Goal: Task Accomplishment & Management: Manage account settings

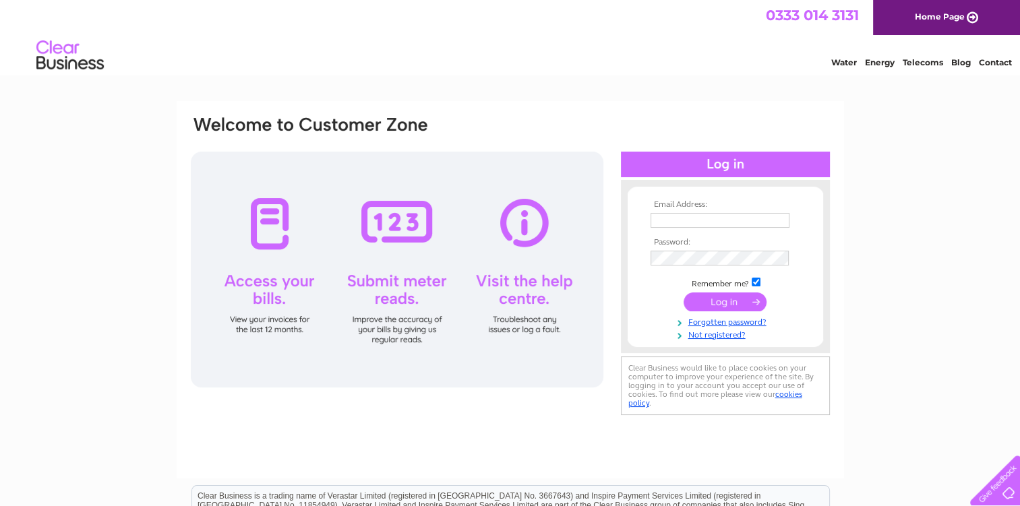
click at [686, 222] on input "text" at bounding box center [720, 220] width 139 height 15
type input "denis.lika@wgmengineering.co.uk"
click at [719, 300] on input "submit" at bounding box center [725, 302] width 83 height 19
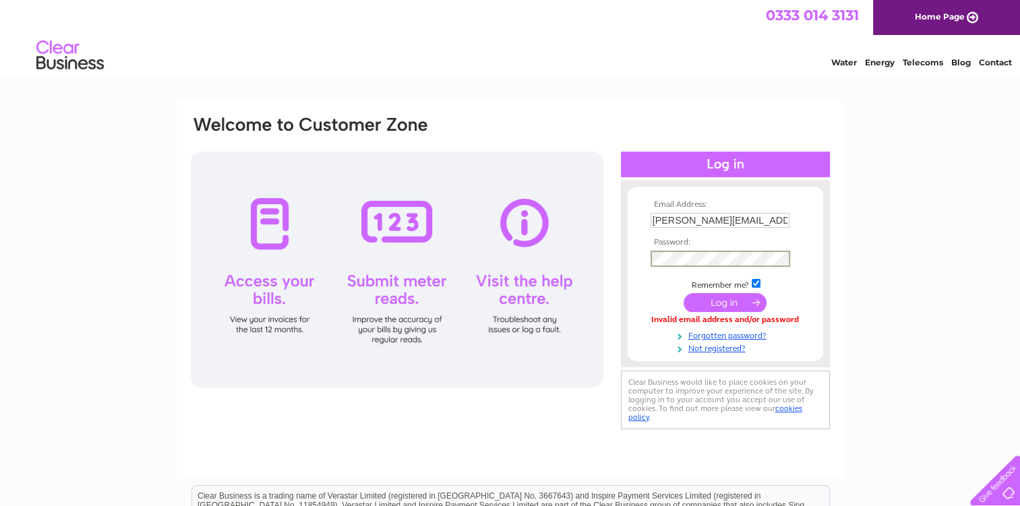
click at [717, 297] on input "submit" at bounding box center [725, 302] width 83 height 19
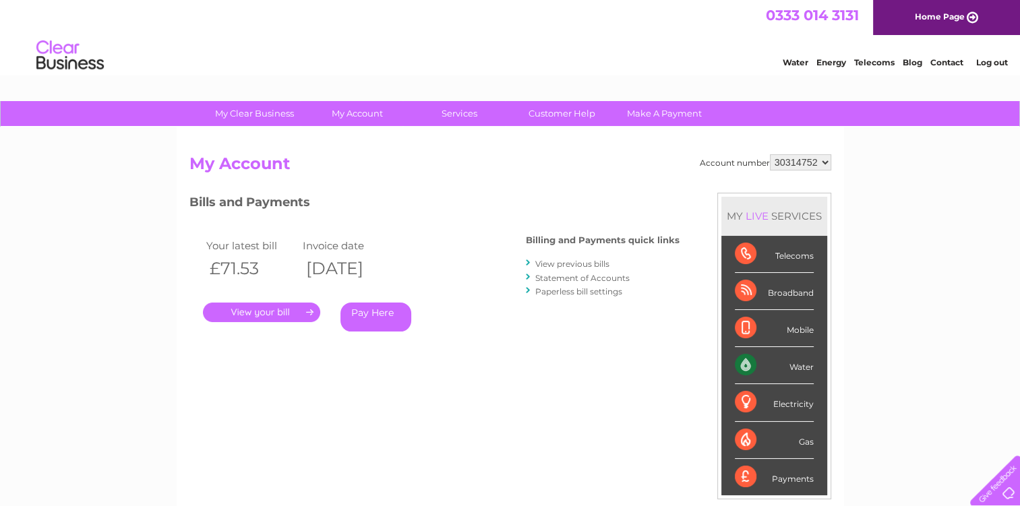
click at [285, 310] on link "." at bounding box center [261, 313] width 117 height 20
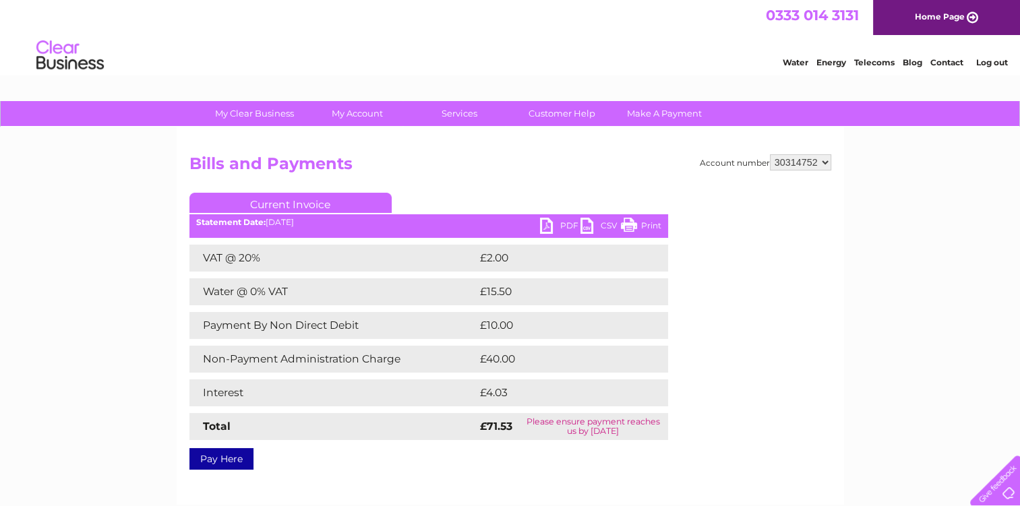
click at [549, 227] on link "PDF" at bounding box center [560, 228] width 40 height 20
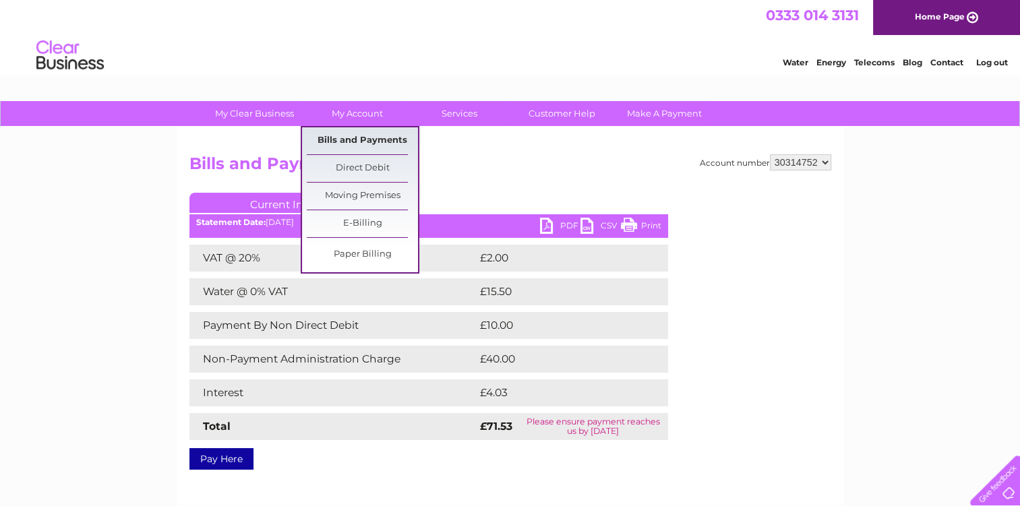
click at [364, 143] on link "Bills and Payments" at bounding box center [362, 140] width 111 height 27
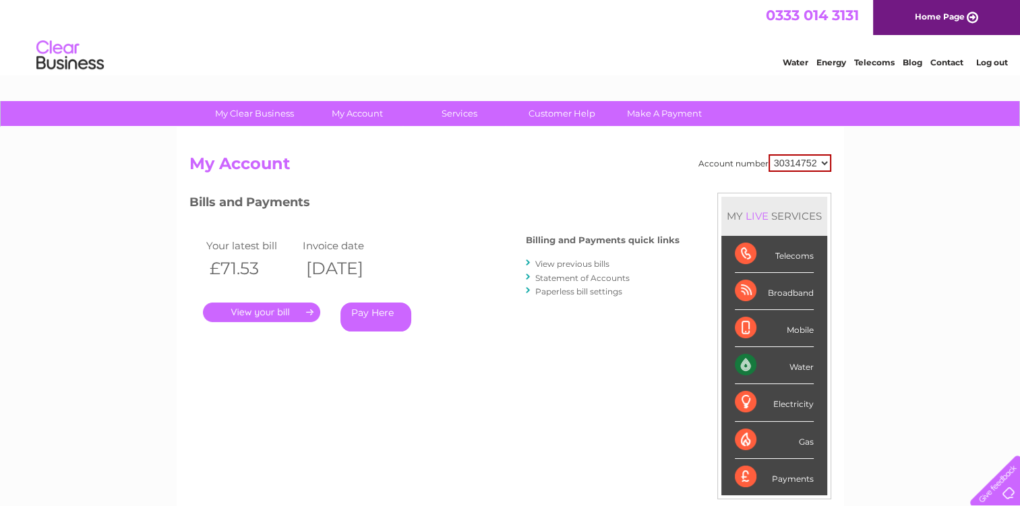
click at [559, 261] on link "View previous bills" at bounding box center [572, 264] width 74 height 10
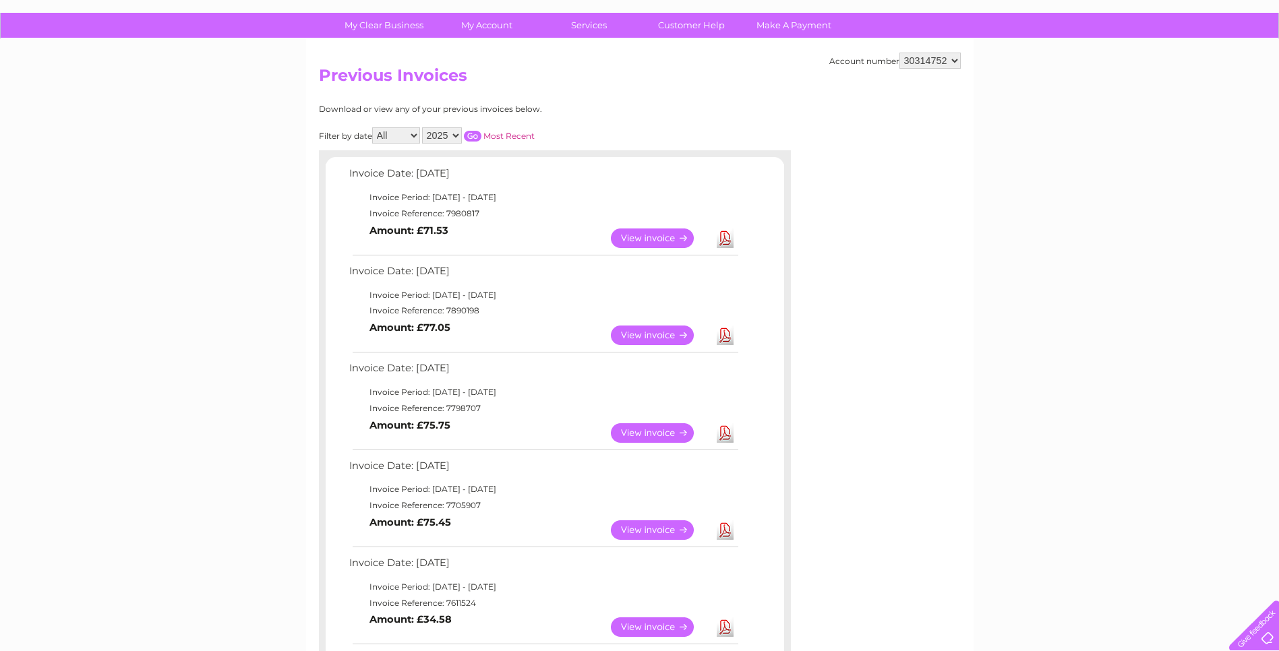
scroll to position [84, 0]
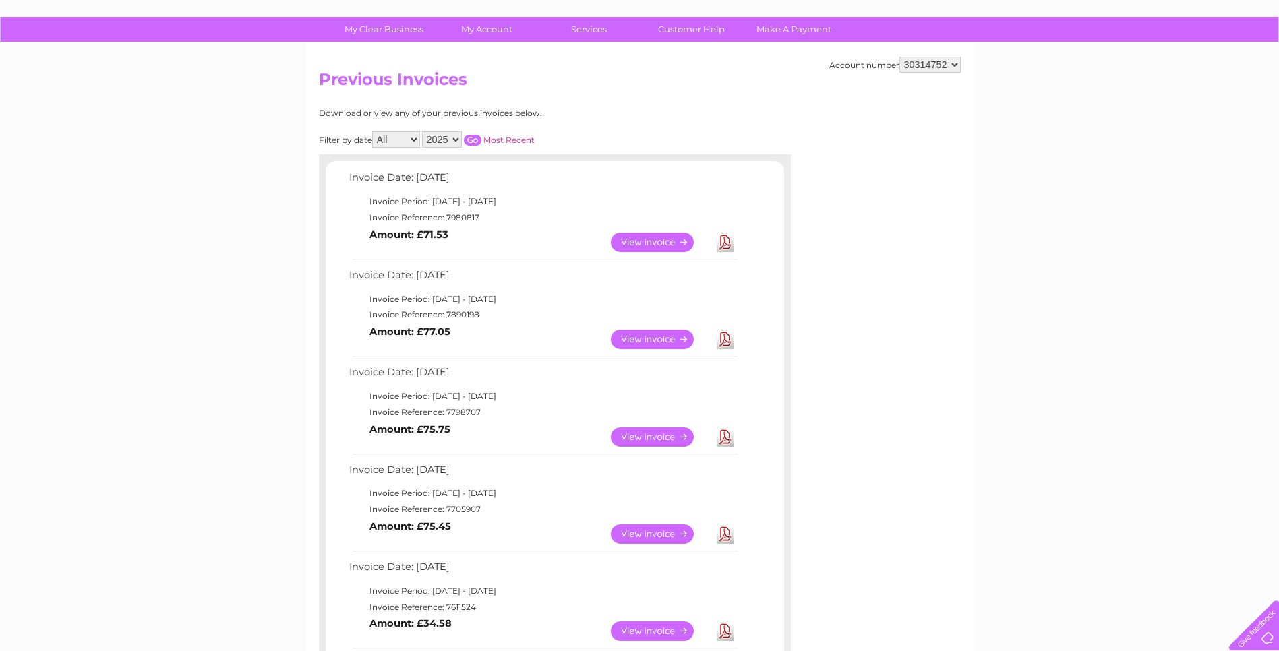
click at [454, 140] on select "2025" at bounding box center [442, 139] width 40 height 16
click at [454, 141] on select "2025" at bounding box center [442, 139] width 40 height 16
click at [414, 138] on select "All March April May June July August" at bounding box center [396, 139] width 48 height 16
click at [644, 117] on div "Download or view any of your previous invoices below." at bounding box center [496, 113] width 354 height 9
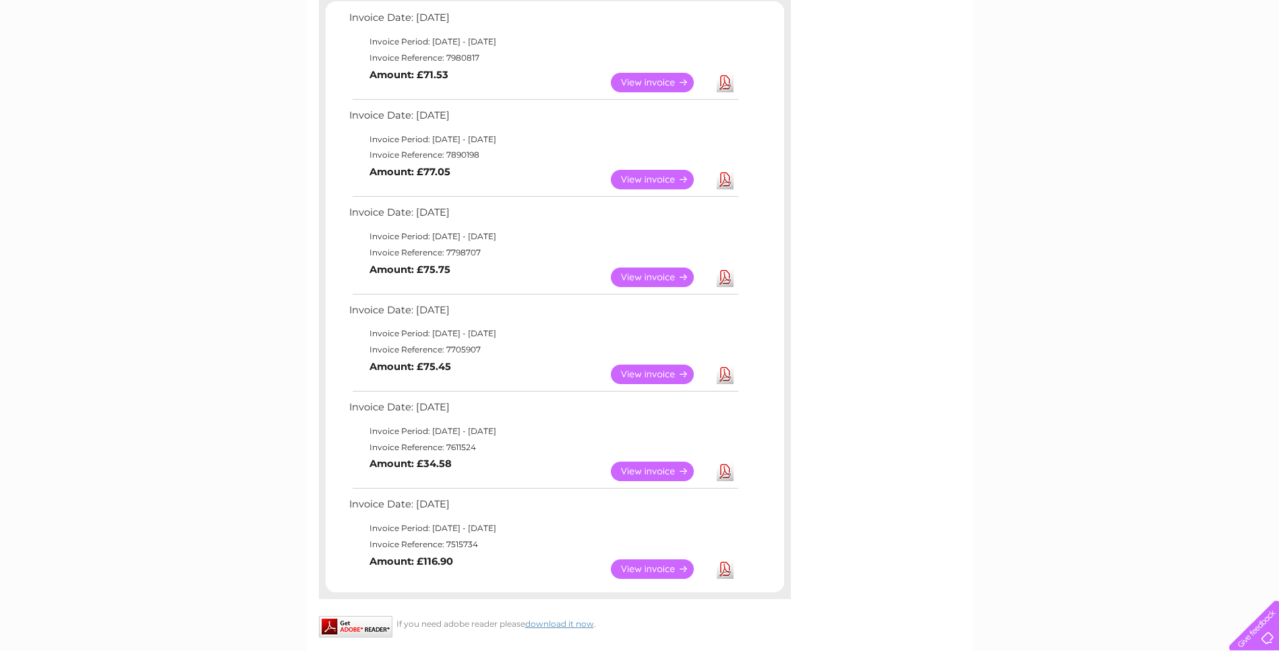
scroll to position [152, 0]
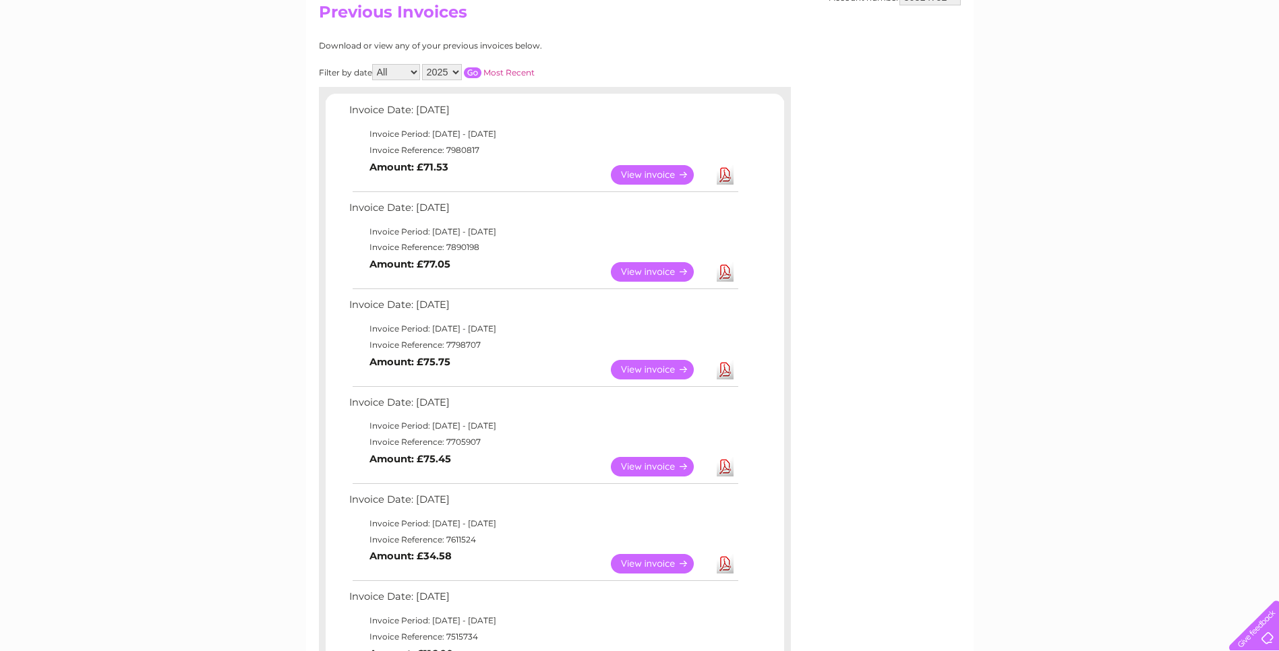
click at [675, 267] on link "View" at bounding box center [660, 272] width 99 height 20
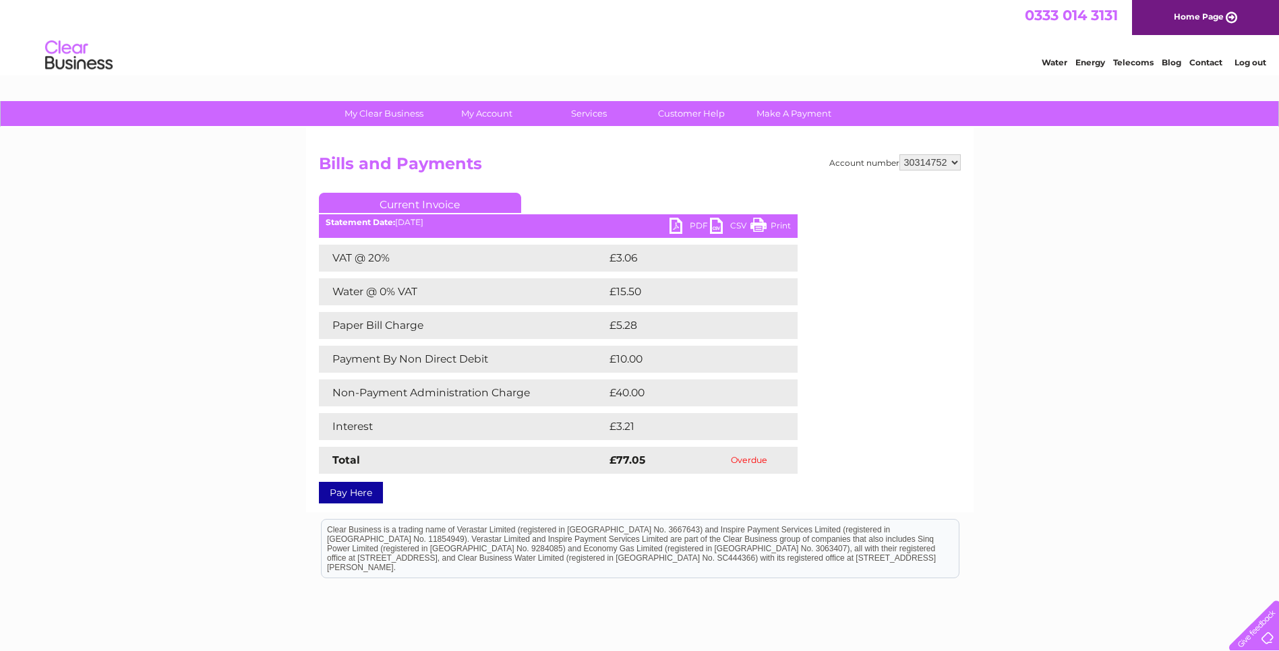
click at [676, 227] on link "PDF" at bounding box center [689, 228] width 40 height 20
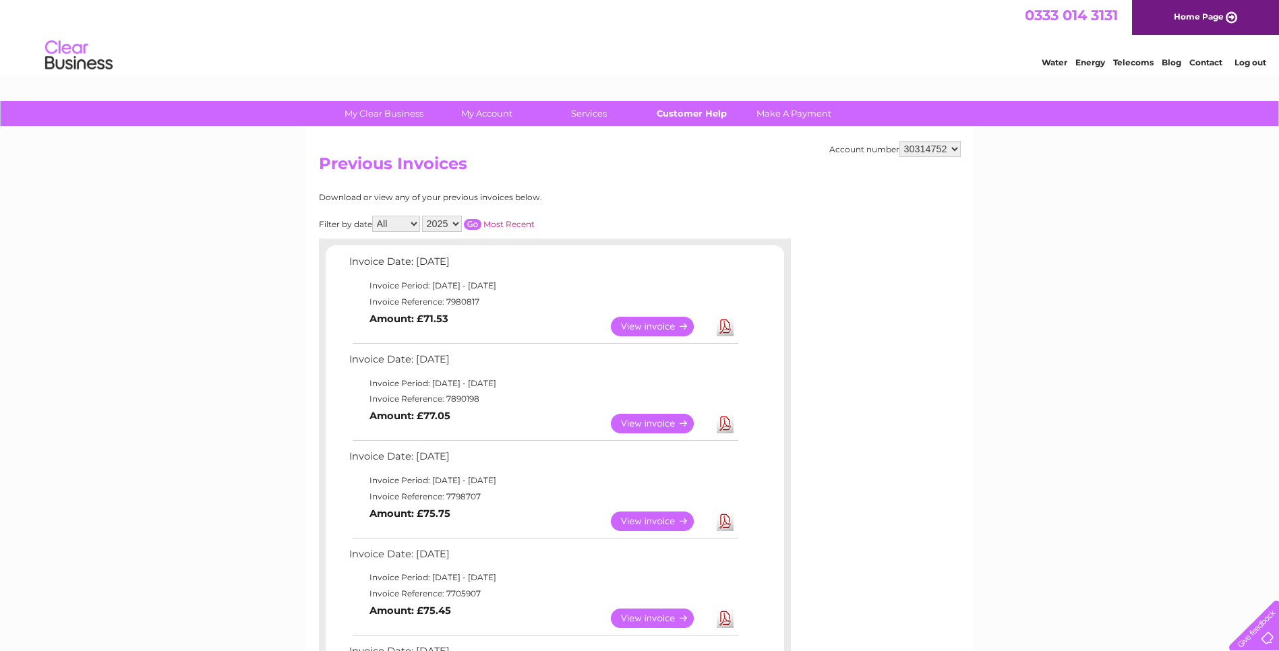
click at [690, 113] on link "Customer Help" at bounding box center [691, 113] width 111 height 25
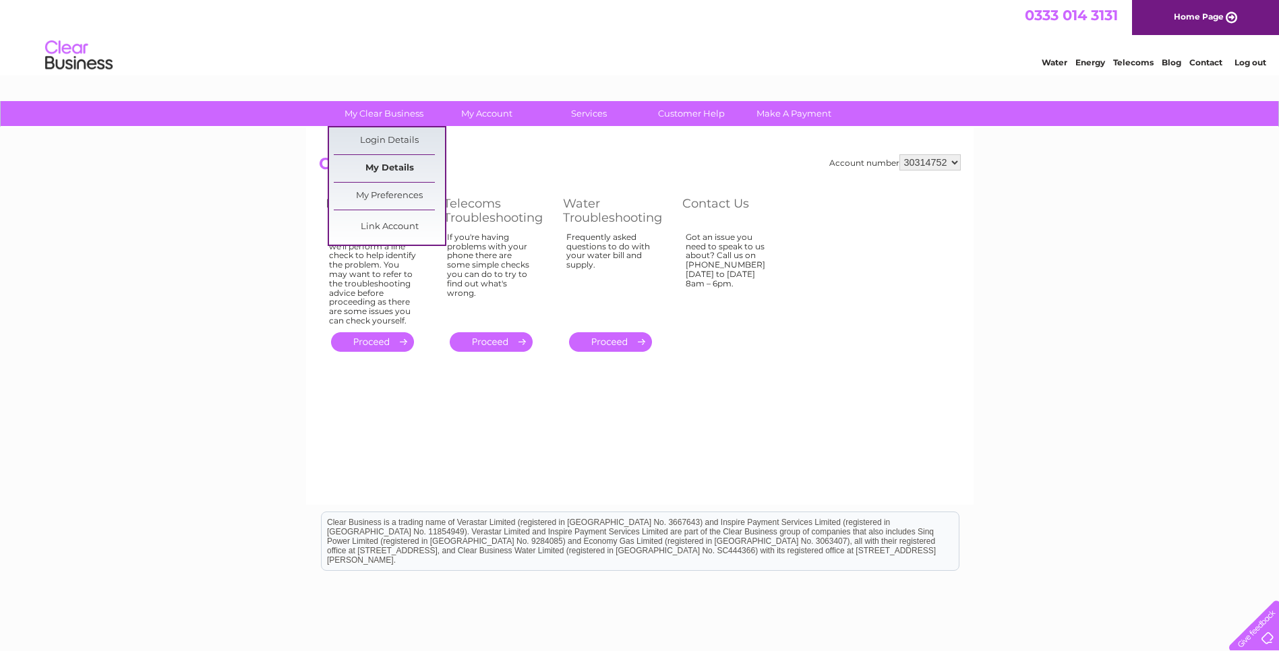
click at [382, 164] on link "My Details" at bounding box center [389, 168] width 111 height 27
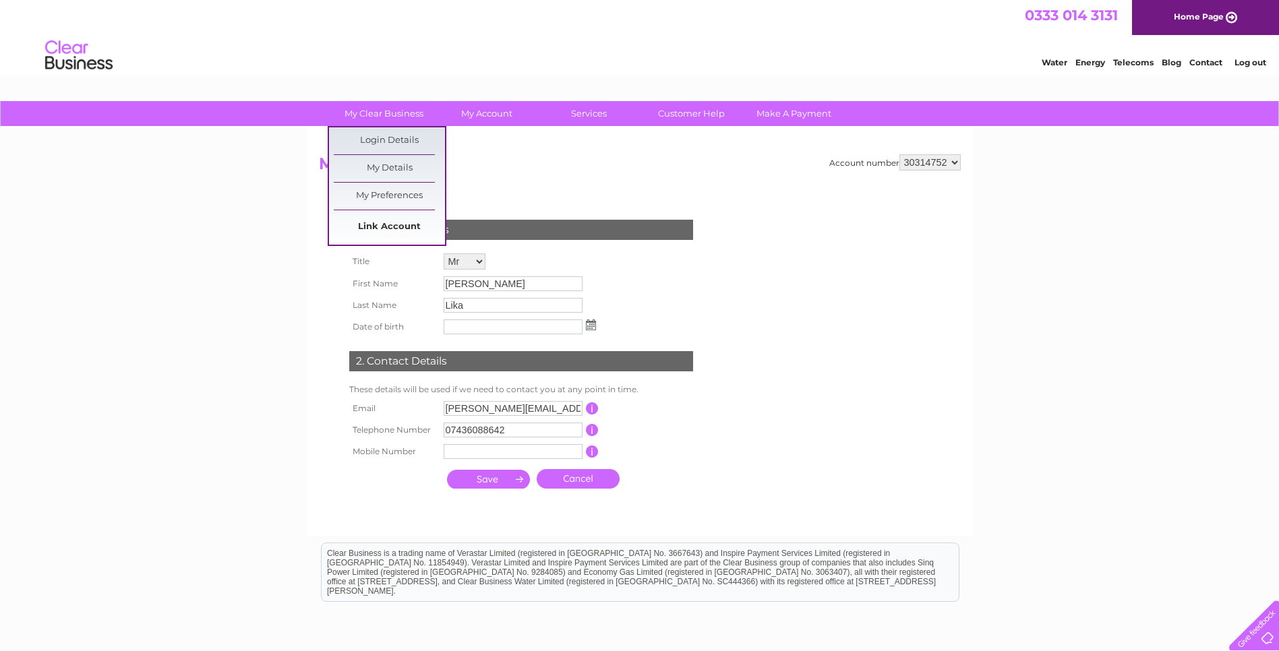
click at [378, 225] on link "Link Account" at bounding box center [389, 227] width 111 height 27
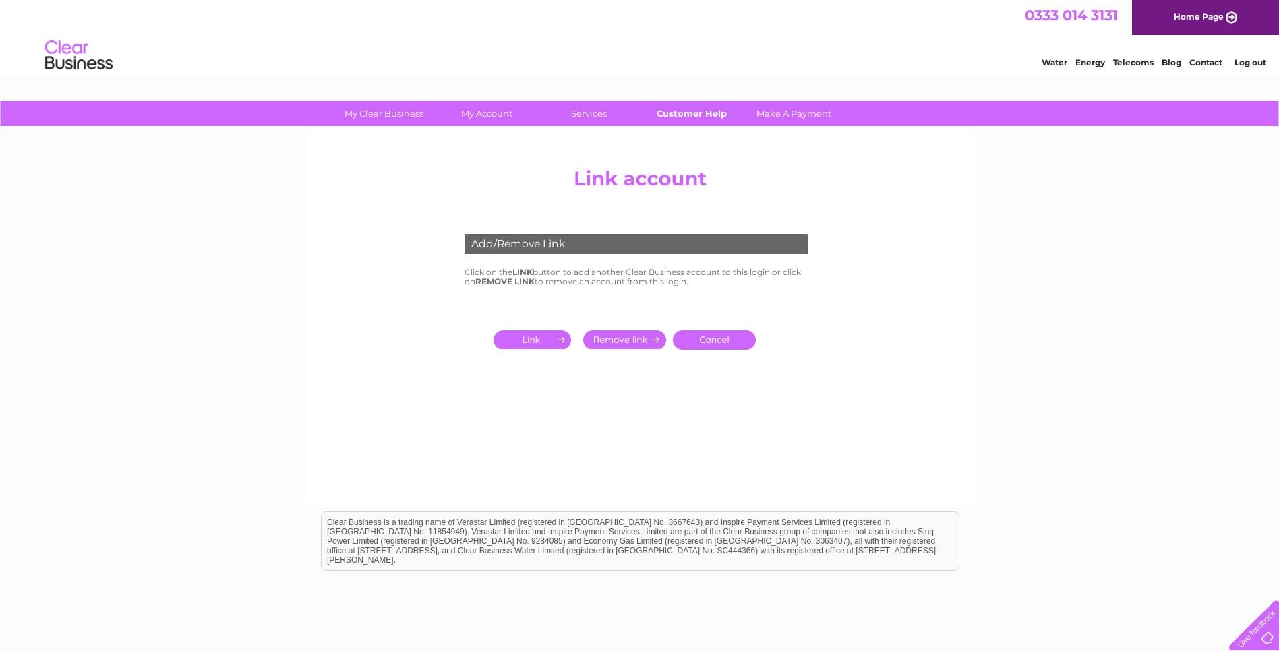
click at [723, 114] on link "Customer Help" at bounding box center [691, 113] width 111 height 25
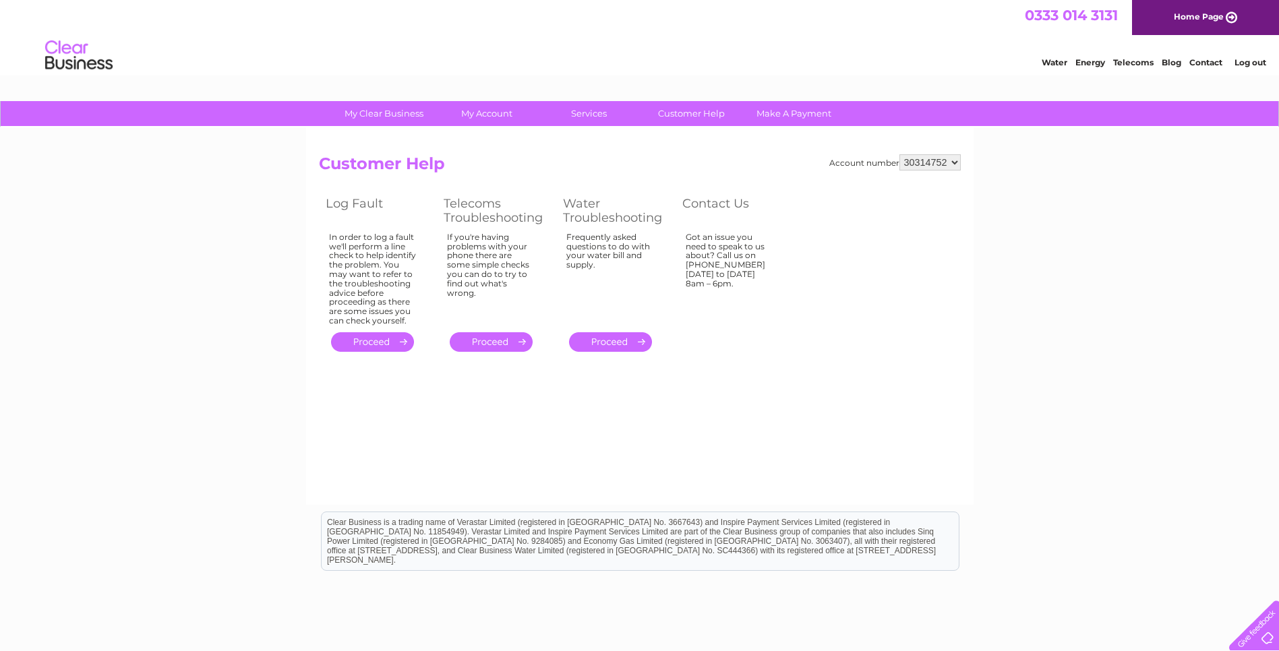
click at [84, 298] on div "My Clear Business Login Details My Details My Preferences Link Account My Accou…" at bounding box center [639, 418] width 1279 height 634
